Goal: Navigation & Orientation: Find specific page/section

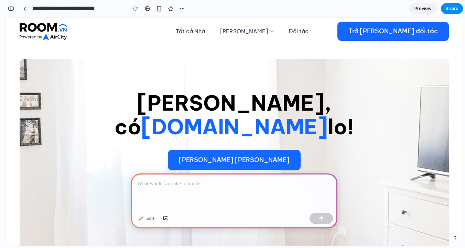
click at [230, 194] on div at bounding box center [234, 192] width 206 height 37
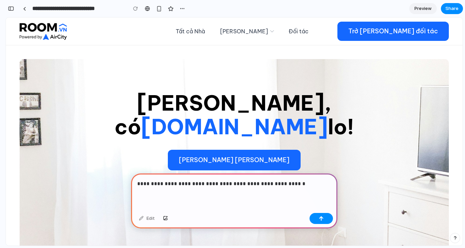
click at [258, 183] on p "**********" at bounding box center [234, 184] width 194 height 8
click at [294, 184] on p "**********" at bounding box center [234, 184] width 194 height 8
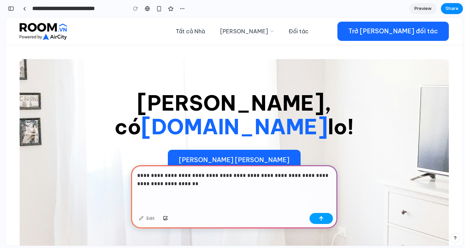
click at [319, 223] on button "button" at bounding box center [320, 218] width 23 height 11
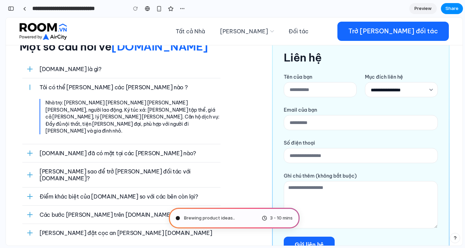
scroll to position [1676, 0]
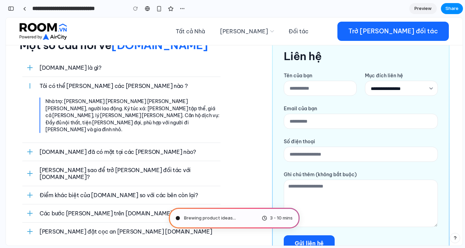
click at [193, 204] on button "Các bước [PERSON_NAME] trên [DOMAIN_NAME]?" at bounding box center [125, 213] width 198 height 18
click at [81, 204] on button "Các bước [PERSON_NAME] trên [DOMAIN_NAME]?" at bounding box center [125, 213] width 198 height 18
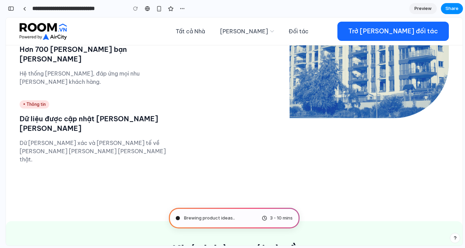
click at [149, 108] on div "Vì sao [PERSON_NAME] [DOMAIN_NAME] ? • [PERSON_NAME] [PERSON_NAME] và vận [PERS…" at bounding box center [234, 8] width 429 height 349
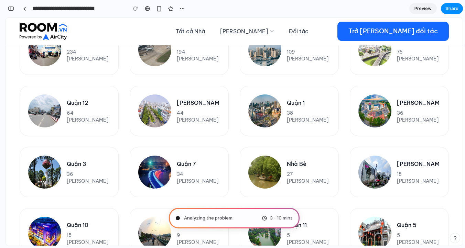
scroll to position [345, 0]
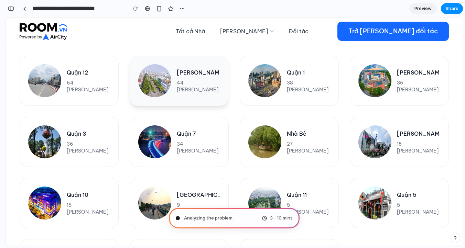
click at [214, 92] on link "[PERSON_NAME] 44 [PERSON_NAME]" at bounding box center [179, 81] width 99 height 50
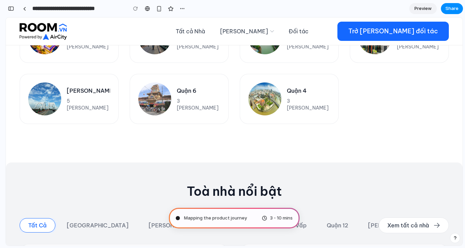
scroll to position [174, 0]
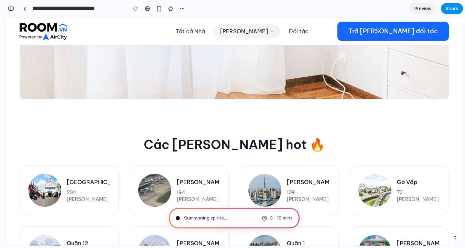
type input "**********"
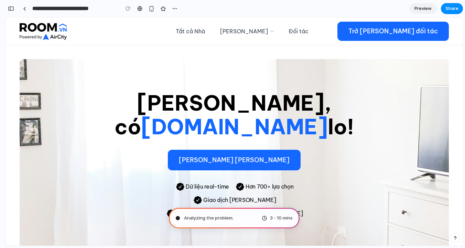
scroll to position [297, 0]
click at [181, 218] on div "Analyzing the problem ." at bounding box center [205, 218] width 58 height 7
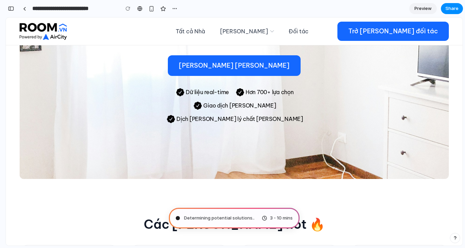
scroll to position [97, 0]
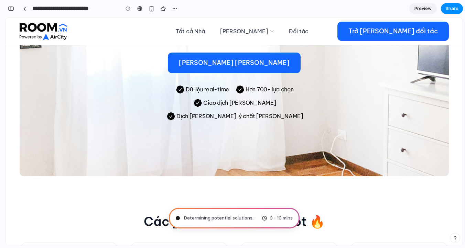
click at [241, 220] on span "Determining potential solutions .." at bounding box center [219, 218] width 70 height 7
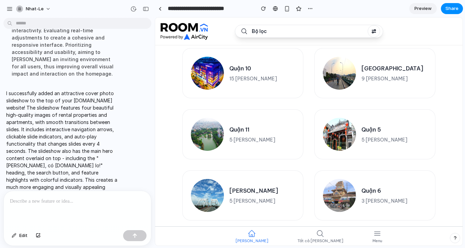
scroll to position [50, 0]
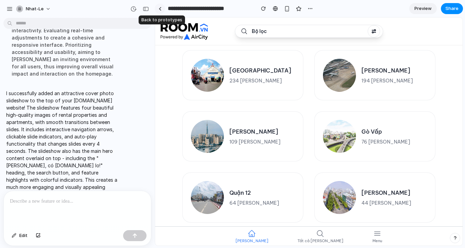
click at [158, 10] on link at bounding box center [160, 8] width 10 height 10
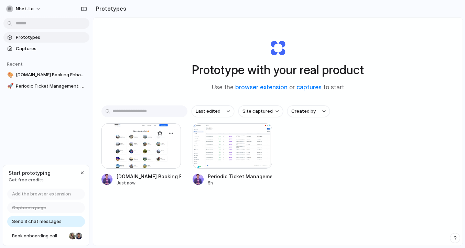
click at [143, 150] on div at bounding box center [140, 145] width 79 height 45
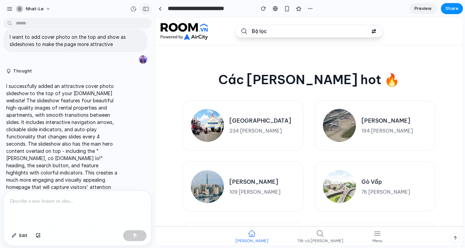
click at [144, 8] on div "button" at bounding box center [146, 9] width 6 height 5
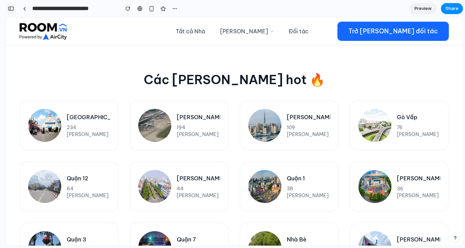
click at [10, 10] on div "button" at bounding box center [11, 8] width 6 height 5
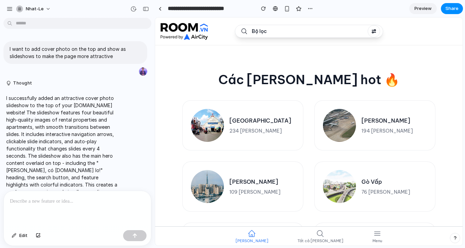
scroll to position [12, 0]
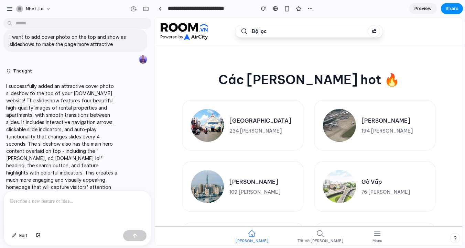
click at [369, 32] on span at bounding box center [373, 31] width 12 height 12
click at [345, 34] on span "Bộ lọc" at bounding box center [310, 31] width 116 height 7
click at [143, 8] on div "button" at bounding box center [146, 9] width 6 height 5
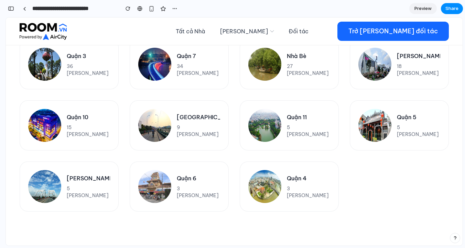
scroll to position [0, 0]
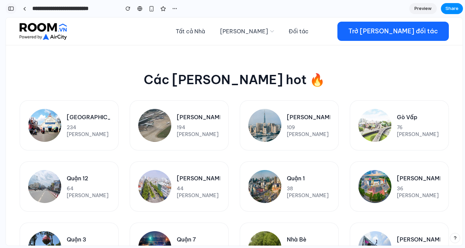
click at [13, 9] on div "button" at bounding box center [11, 8] width 6 height 5
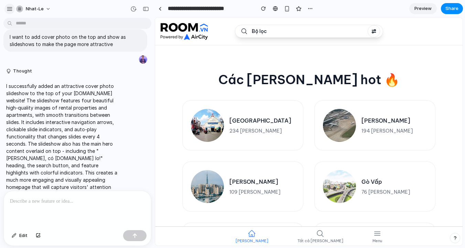
click at [10, 9] on div "button" at bounding box center [10, 9] width 6 height 6
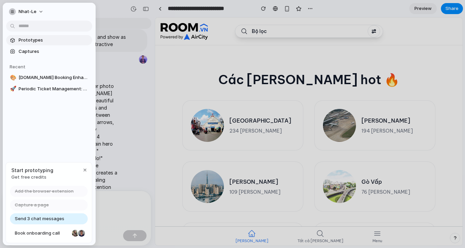
click at [35, 41] on span "Prototypes" at bounding box center [54, 40] width 71 height 7
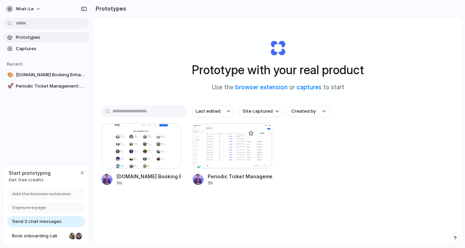
click at [240, 149] on div at bounding box center [231, 145] width 79 height 45
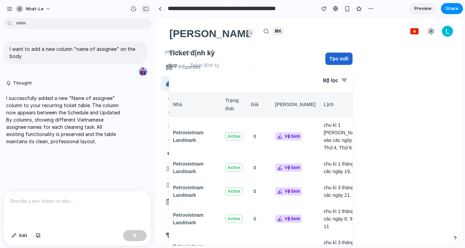
click at [145, 9] on div "button" at bounding box center [146, 9] width 6 height 5
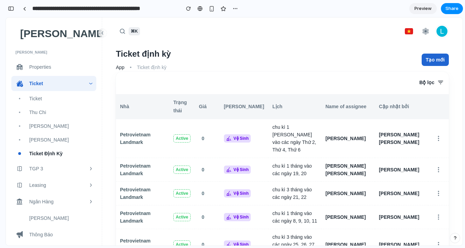
click at [289, 54] on h4 "Ticket định kỳ" at bounding box center [267, 54] width 303 height 12
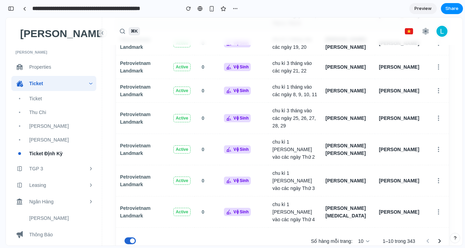
scroll to position [127, 0]
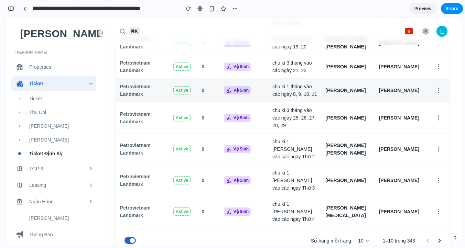
click at [340, 87] on h6 "[PERSON_NAME]" at bounding box center [347, 91] width 45 height 8
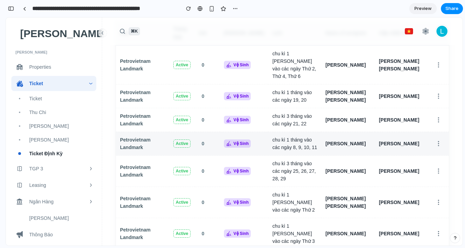
scroll to position [0, 0]
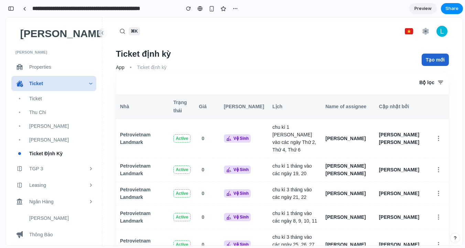
click at [84, 81] on span "ticket" at bounding box center [57, 84] width 56 height 8
click at [67, 96] on span "ticket" at bounding box center [61, 99] width 64 height 8
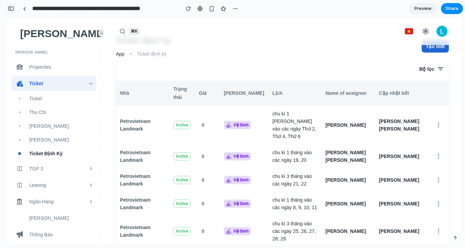
click at [11, 8] on div "button" at bounding box center [11, 8] width 6 height 5
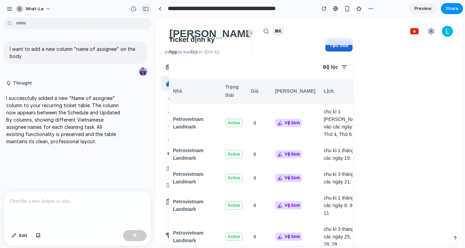
click at [146, 10] on div "button" at bounding box center [146, 9] width 6 height 5
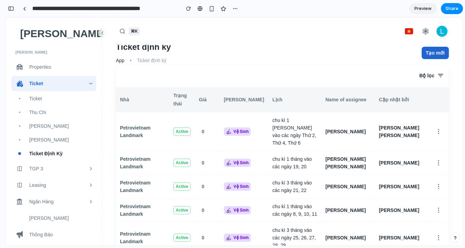
scroll to position [0, 0]
